Goal: Task Accomplishment & Management: Use online tool/utility

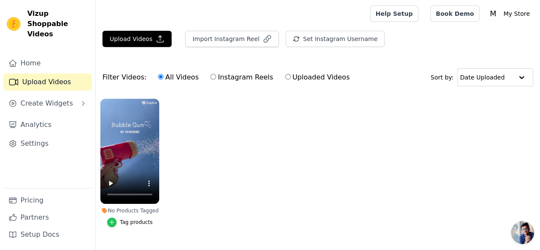
click at [109, 219] on icon "button" at bounding box center [112, 222] width 6 height 6
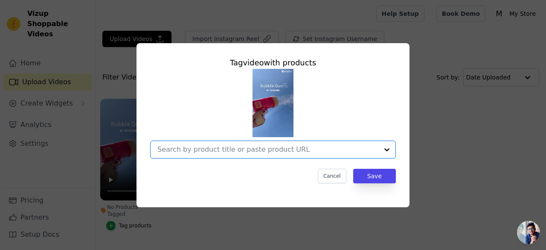
click at [363, 145] on input "No Products Tagged Tag video with products Option undefined, selected. Select i…" at bounding box center [268, 149] width 221 height 8
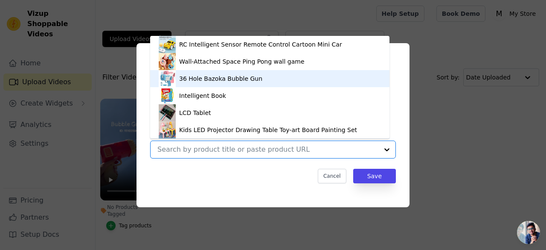
click at [194, 82] on div "36 Hole Bazoka Bubble Gun" at bounding box center [220, 78] width 83 height 9
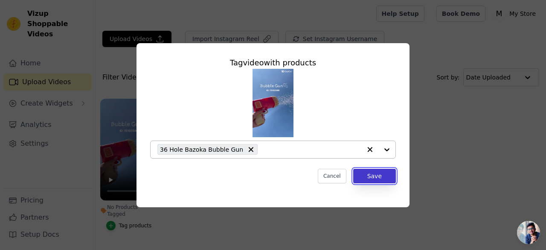
click at [384, 175] on button "Save" at bounding box center [374, 176] width 43 height 15
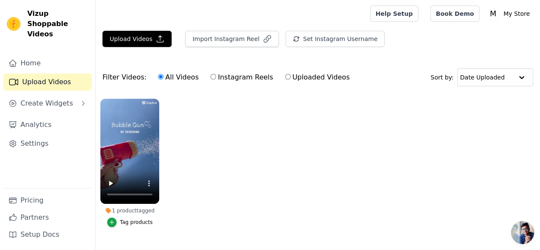
scroll to position [18, 0]
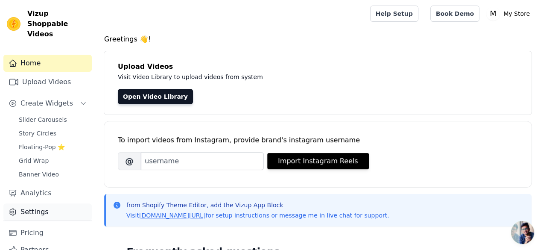
click at [49, 209] on link "Settings" at bounding box center [47, 211] width 88 height 17
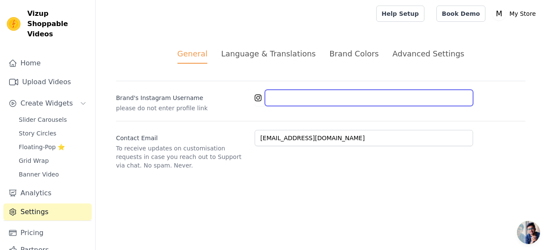
click at [283, 99] on input "Brand's Instagram Username" at bounding box center [369, 98] width 208 height 16
paste input "zayno_pak"
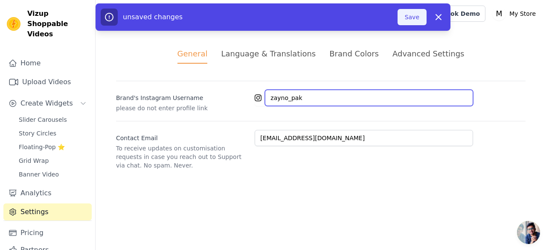
type input "zayno_pak"
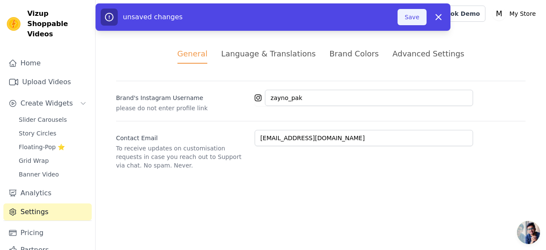
click at [407, 18] on button "Save" at bounding box center [412, 17] width 29 height 16
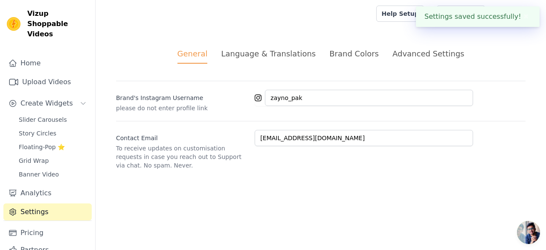
type input "zayno_pak"
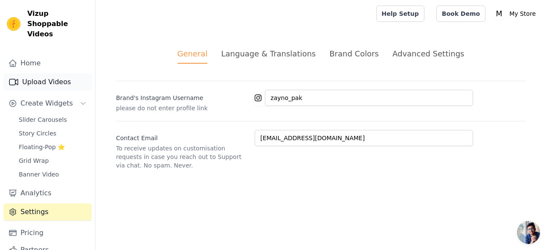
click at [44, 73] on link "Upload Videos" at bounding box center [47, 81] width 88 height 17
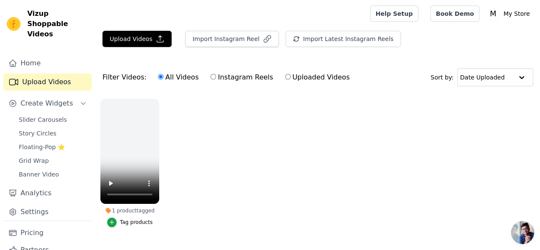
click at [228, 78] on label "Instagram Reels" at bounding box center [241, 77] width 63 height 11
click at [216, 78] on input "Instagram Reels" at bounding box center [213, 77] width 6 height 6
radio input "true"
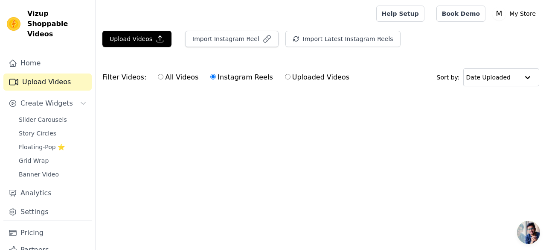
click at [285, 77] on label "Uploaded Videos" at bounding box center [317, 77] width 65 height 11
click at [285, 77] on input "Uploaded Videos" at bounding box center [288, 77] width 6 height 6
radio input "true"
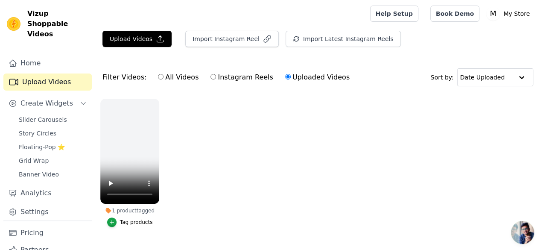
click at [161, 76] on label "All Videos" at bounding box center [178, 77] width 41 height 11
click at [161, 76] on input "All Videos" at bounding box center [161, 77] width 6 height 6
radio input "true"
click at [245, 35] on button "Import Instagram Reel" at bounding box center [231, 39] width 93 height 16
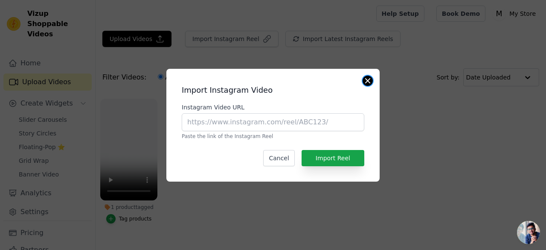
click at [367, 83] on button "Close modal" at bounding box center [368, 81] width 10 height 10
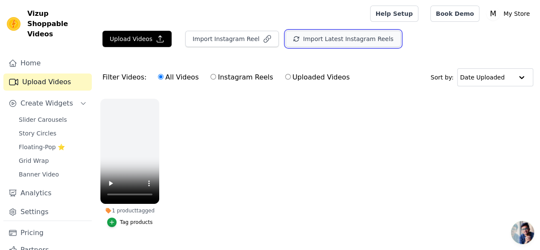
click at [317, 38] on button "Import Latest Instagram Reels" at bounding box center [343, 39] width 115 height 16
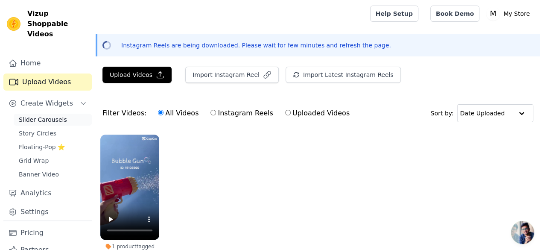
click at [38, 115] on span "Slider Carousels" at bounding box center [43, 119] width 48 height 9
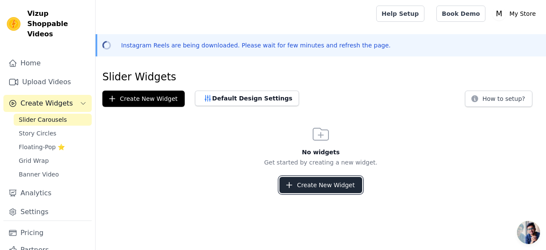
click at [308, 177] on button "Create New Widget" at bounding box center [321, 185] width 82 height 16
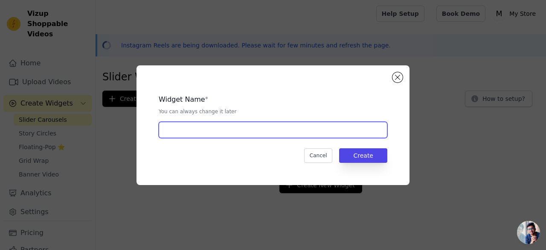
click at [242, 131] on input "text" at bounding box center [273, 130] width 229 height 16
type input "bubble gun"
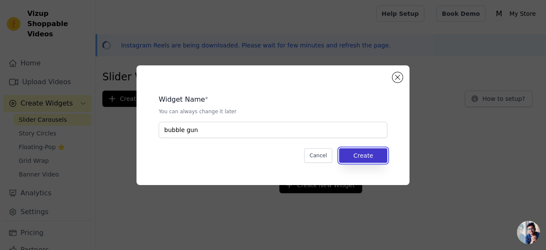
click at [353, 158] on button "Create" at bounding box center [363, 155] width 48 height 15
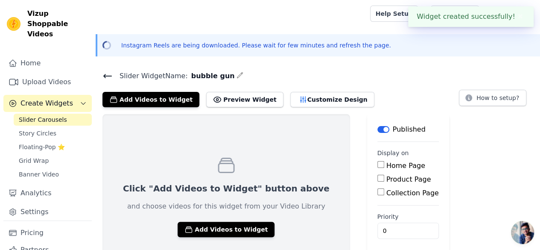
scroll to position [27, 0]
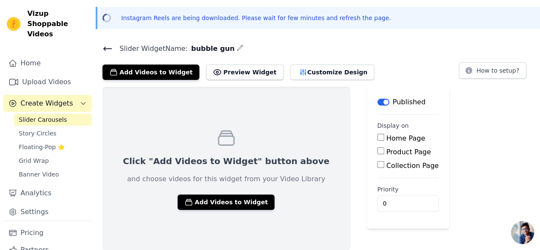
click at [377, 138] on input "Home Page" at bounding box center [380, 137] width 7 height 7
checkbox input "true"
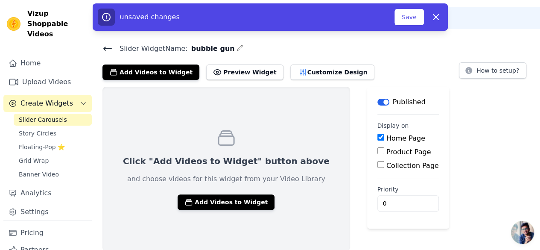
click at [377, 152] on input "Product Page" at bounding box center [380, 150] width 7 height 7
checkbox input "true"
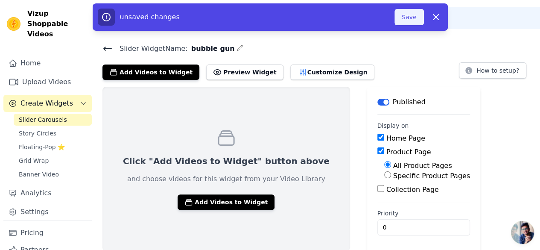
click at [411, 18] on button "Save" at bounding box center [408, 17] width 29 height 16
click at [405, 17] on button "Save" at bounding box center [408, 17] width 29 height 16
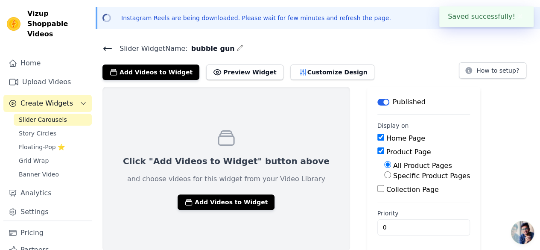
scroll to position [28, 0]
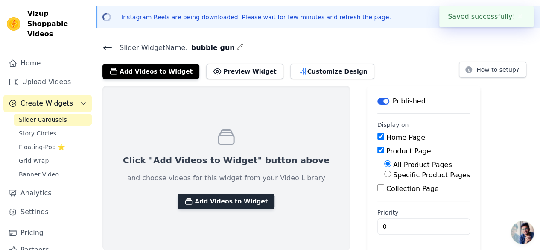
click at [225, 198] on button "Add Videos to Widget" at bounding box center [226, 200] width 97 height 15
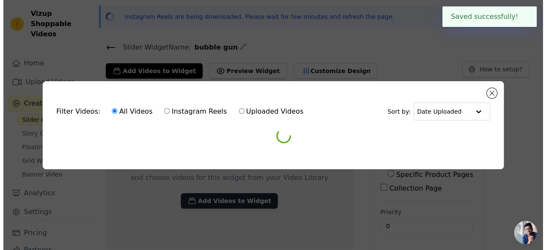
scroll to position [0, 0]
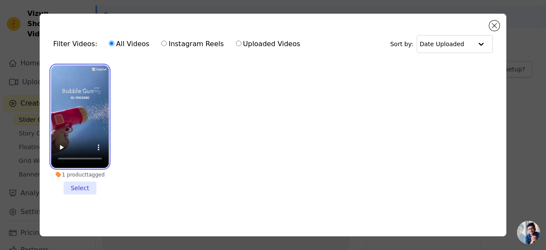
click at [89, 125] on video at bounding box center [80, 116] width 58 height 102
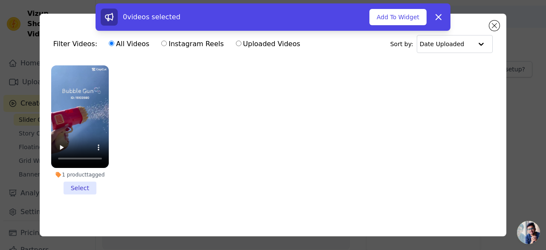
click at [84, 190] on li "1 product tagged Select" at bounding box center [80, 129] width 58 height 129
click at [0, 0] on input "1 product tagged Select" at bounding box center [0, 0] width 0 height 0
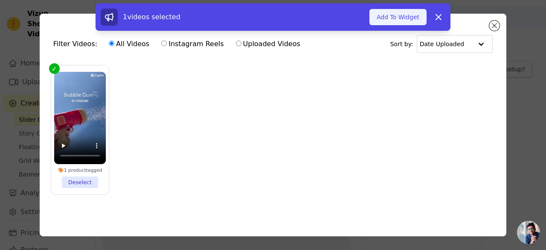
click at [394, 20] on button "Add To Widget" at bounding box center [398, 17] width 57 height 16
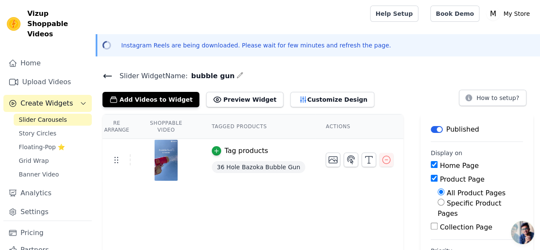
scroll to position [28, 0]
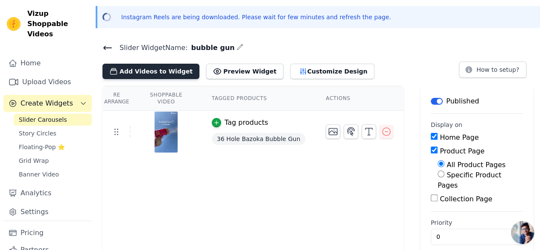
click at [156, 68] on button "Add Videos to Widget" at bounding box center [150, 71] width 97 height 15
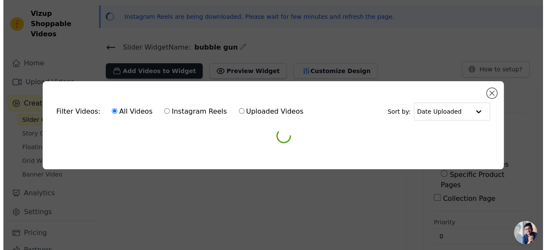
scroll to position [0, 0]
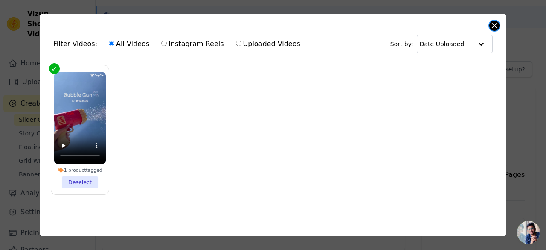
click at [494, 25] on button "Close modal" at bounding box center [495, 25] width 10 height 10
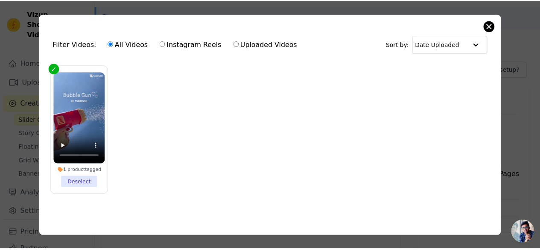
scroll to position [28, 0]
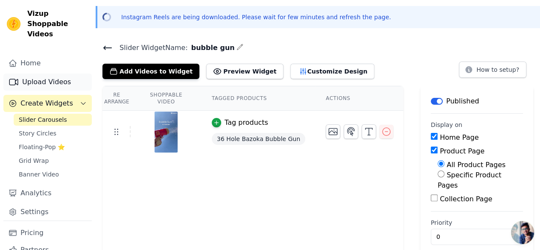
click at [33, 74] on link "Upload Videos" at bounding box center [47, 81] width 88 height 17
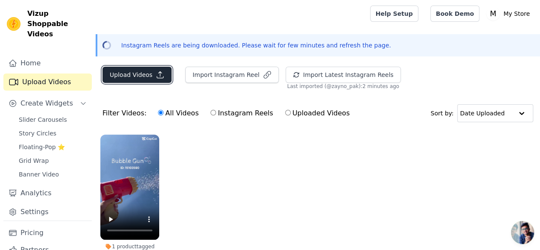
click at [156, 75] on icon "button" at bounding box center [160, 74] width 9 height 9
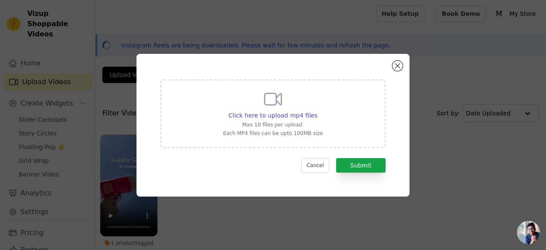
click at [277, 108] on icon at bounding box center [273, 99] width 20 height 20
click at [317, 111] on input "Click here to upload mp4 files Max 10 files per upload. Each MP4 files can be u…" at bounding box center [317, 111] width 0 height 0
type input "C:\fakepath\Flashcard_Reader.mp4_1754556584071.mp4"
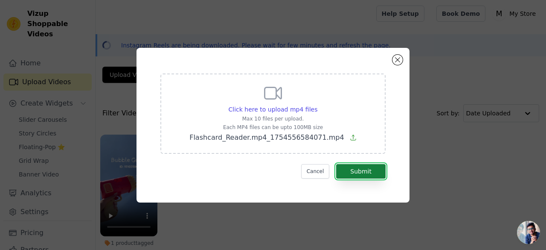
click at [358, 175] on button "Submit" at bounding box center [361, 171] width 50 height 15
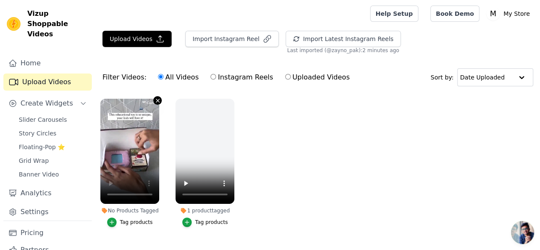
click at [156, 99] on icon "button" at bounding box center [158, 100] width 6 height 6
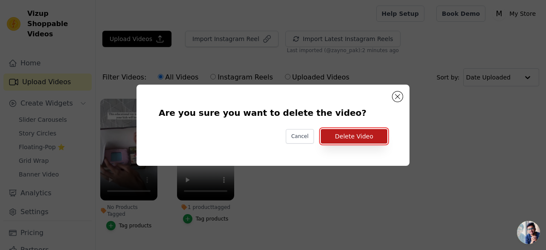
click at [337, 132] on button "Delete Video" at bounding box center [354, 136] width 67 height 15
